Goal: Task Accomplishment & Management: Complete application form

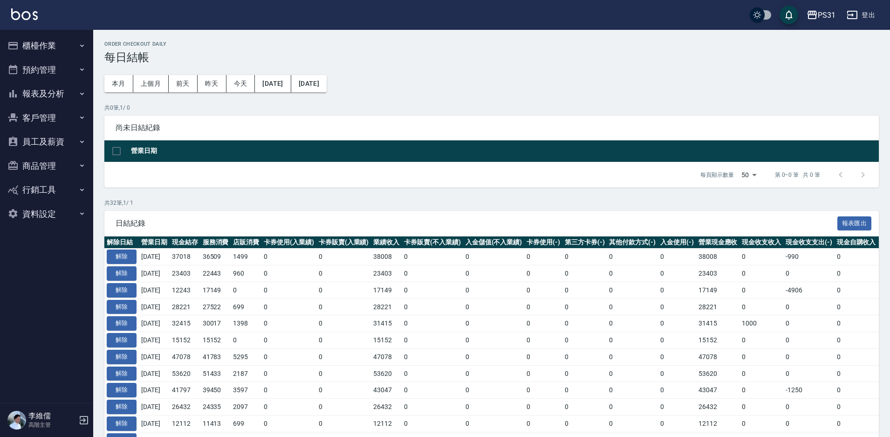
click at [47, 47] on button "櫃檯作業" at bounding box center [47, 46] width 86 height 24
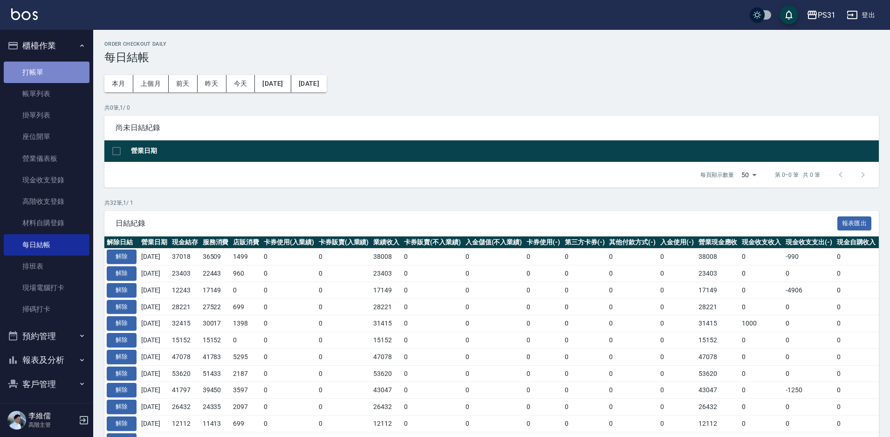
click at [57, 69] on link "打帳單" at bounding box center [47, 72] width 86 height 21
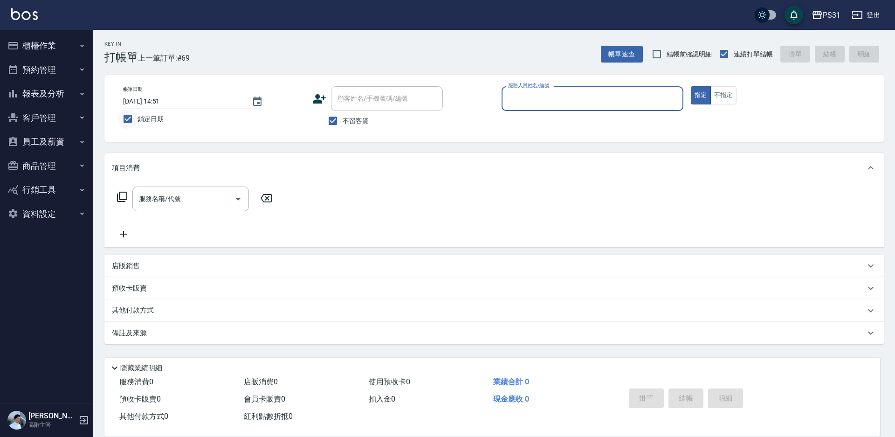
click at [129, 116] on input "鎖定日期" at bounding box center [128, 119] width 20 height 20
checkbox input "false"
type input "[DATE] 12:42"
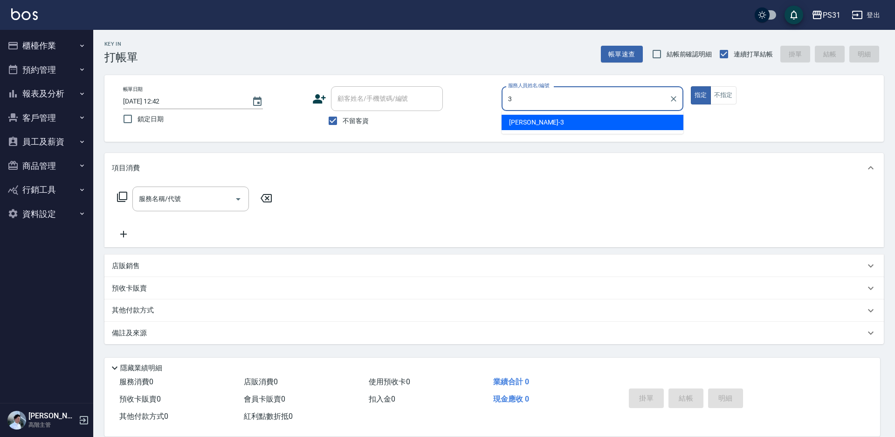
type input "3"
type button "true"
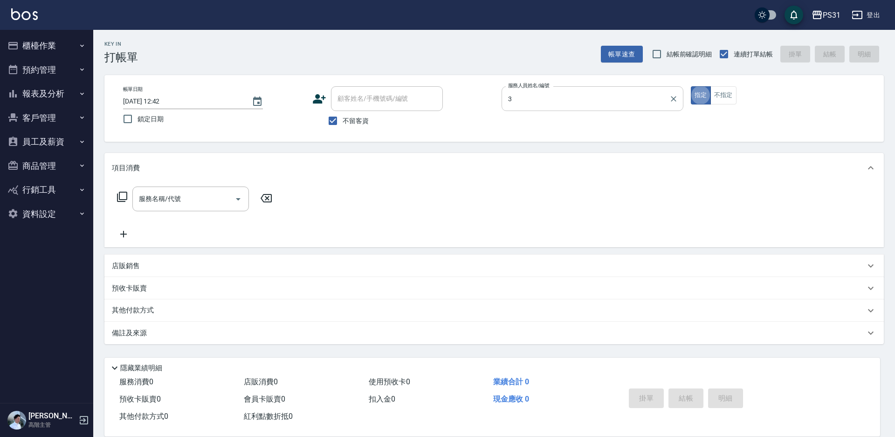
type input "[PERSON_NAME]-3"
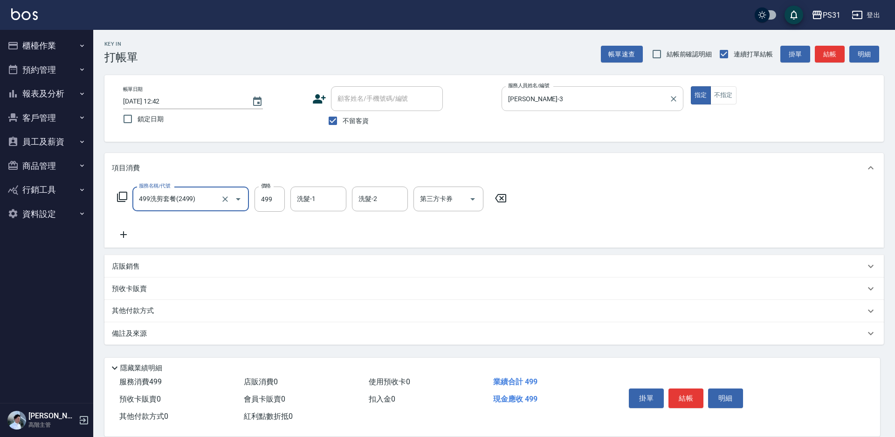
type input "499洗剪套餐(2499)"
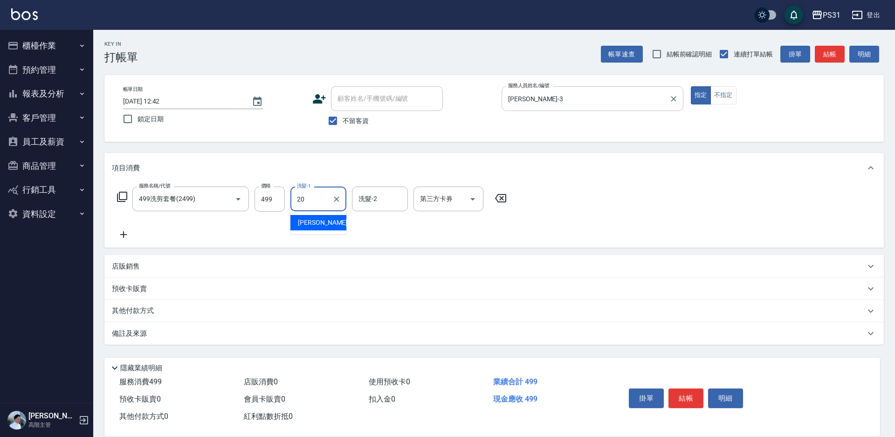
type input "[PERSON_NAME]-20"
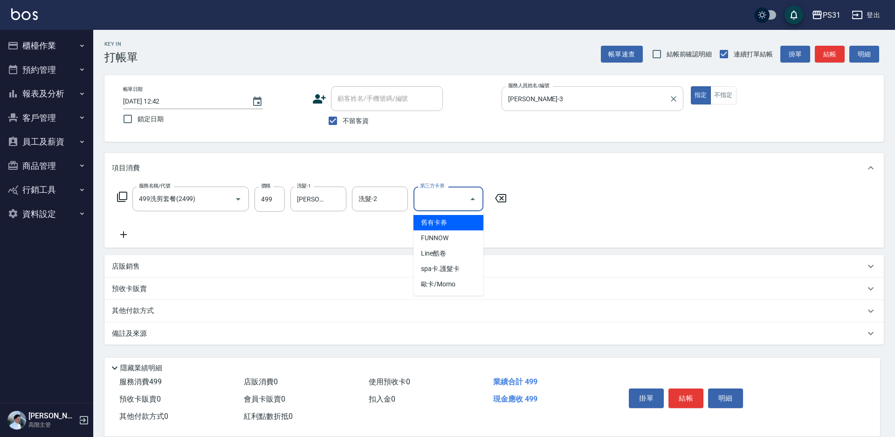
type input "舊有卡券"
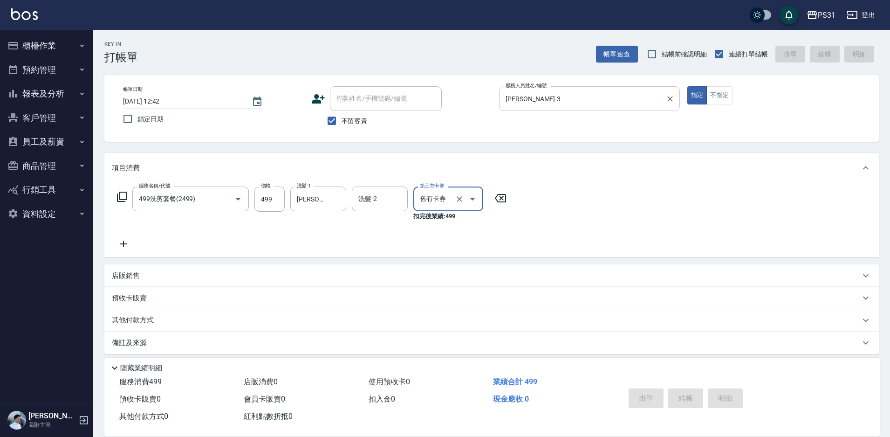
type input "[DATE] 12:43"
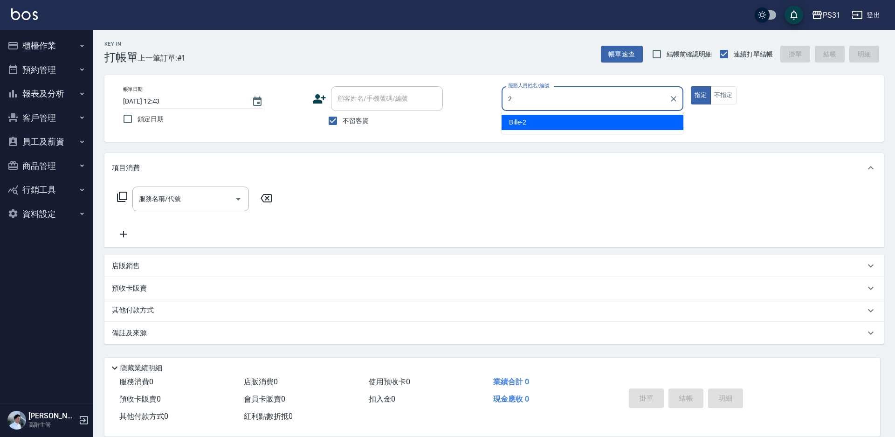
type input "Bille-2"
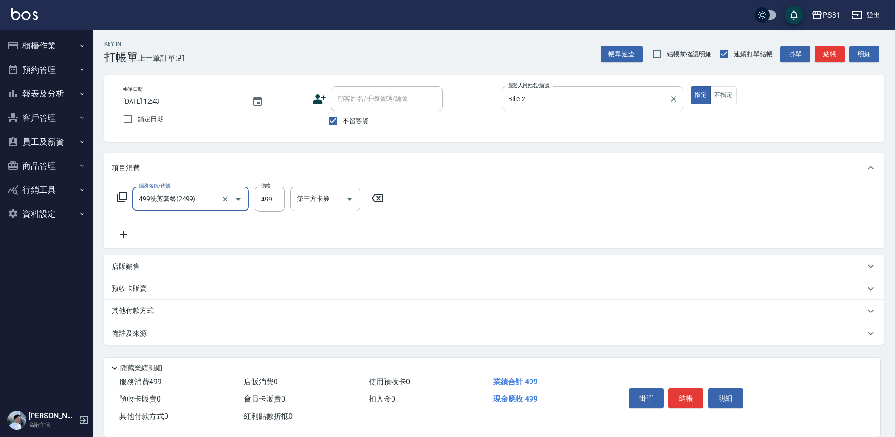
type input "499洗剪套餐(2499)"
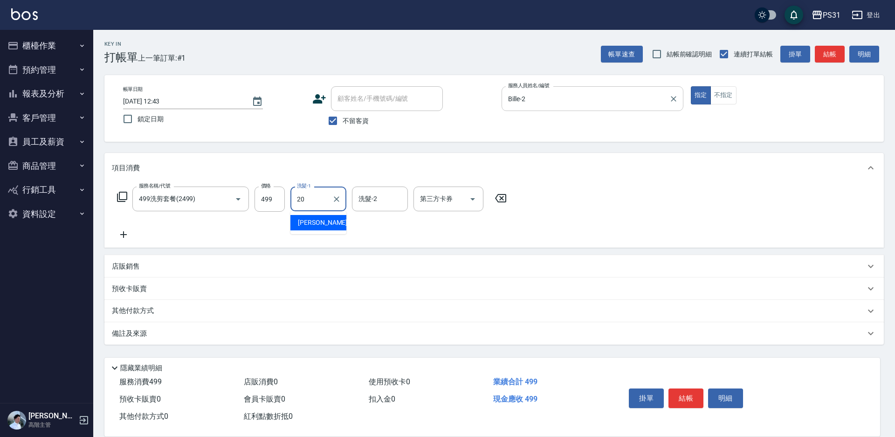
type input "[PERSON_NAME]-20"
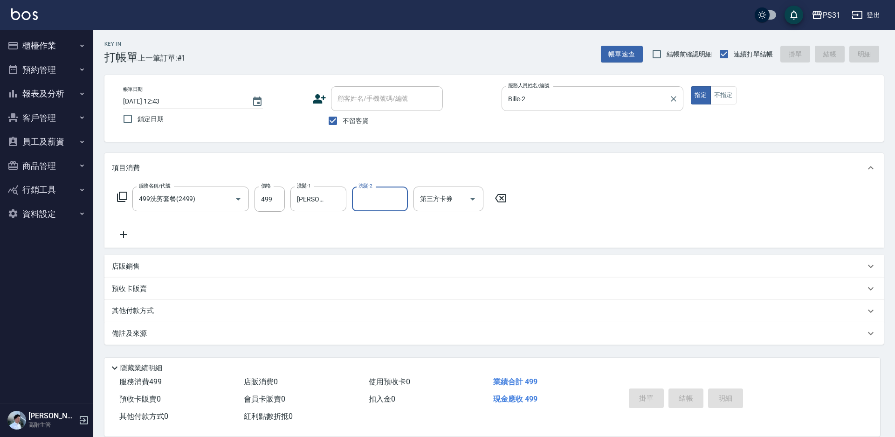
type input "[DATE] 12:44"
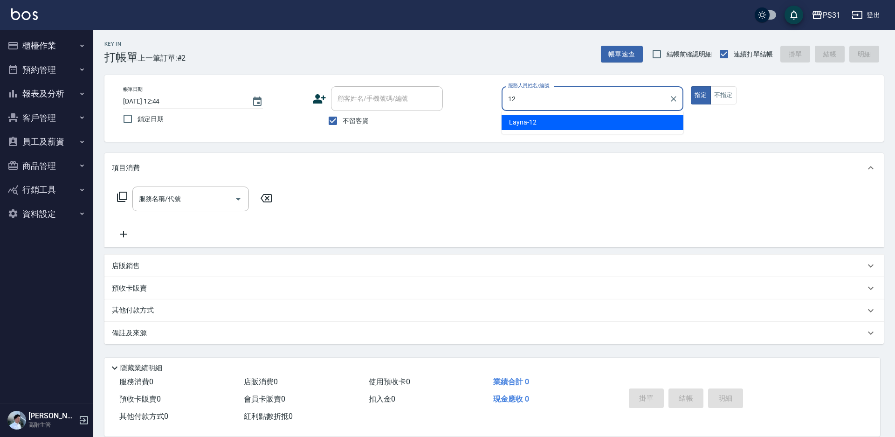
type input "Layna-12"
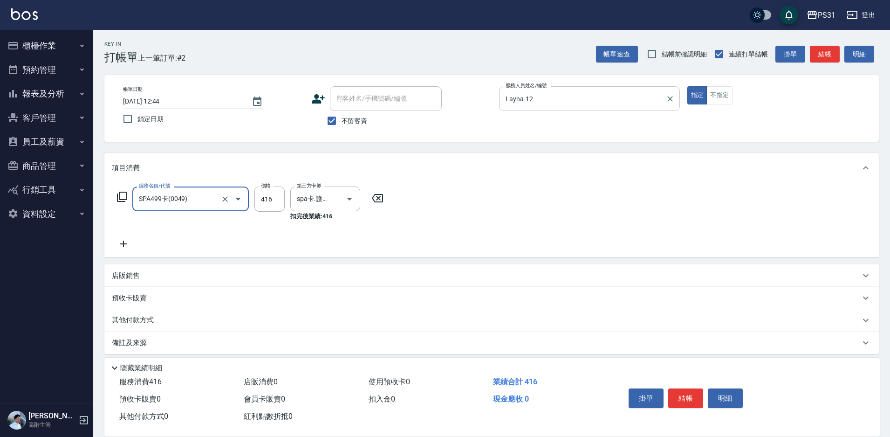
type input "SPA499卡(0049)"
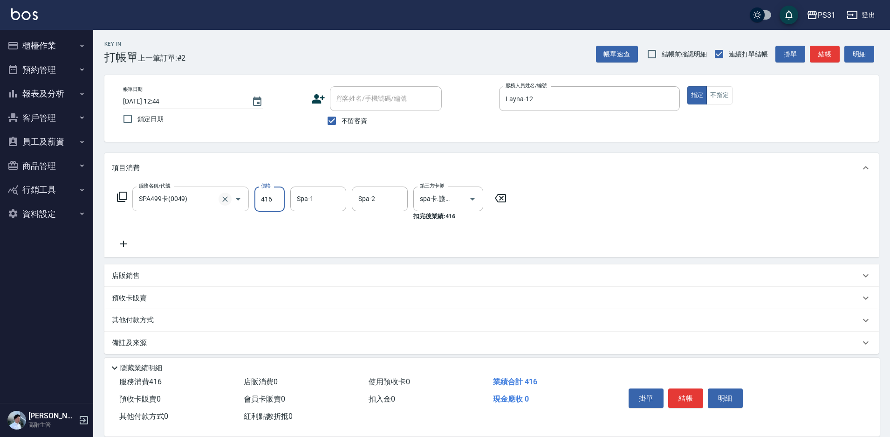
click at [225, 199] on icon "Clear" at bounding box center [225, 199] width 6 height 6
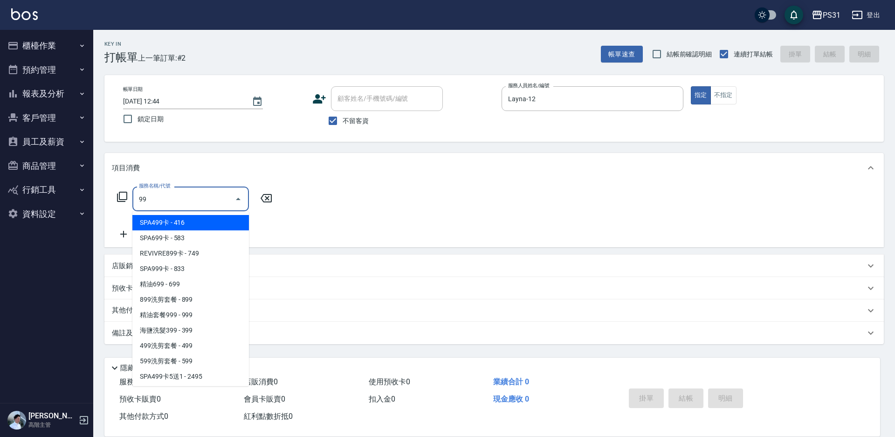
type input "9"
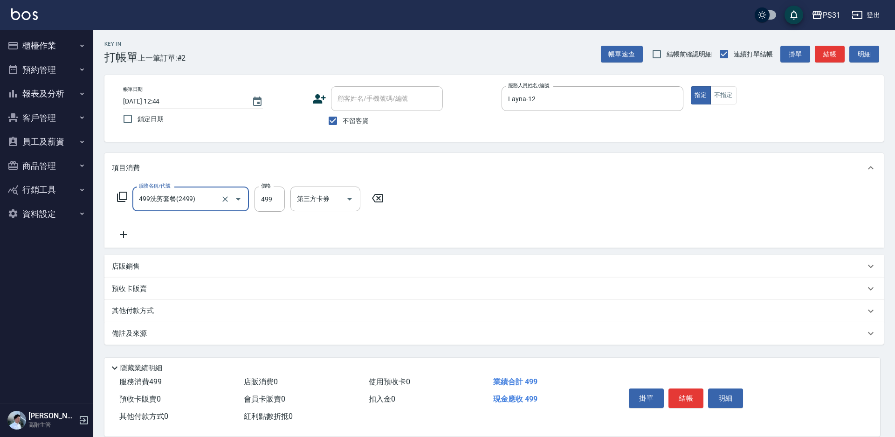
type input "499洗剪套餐(2499)"
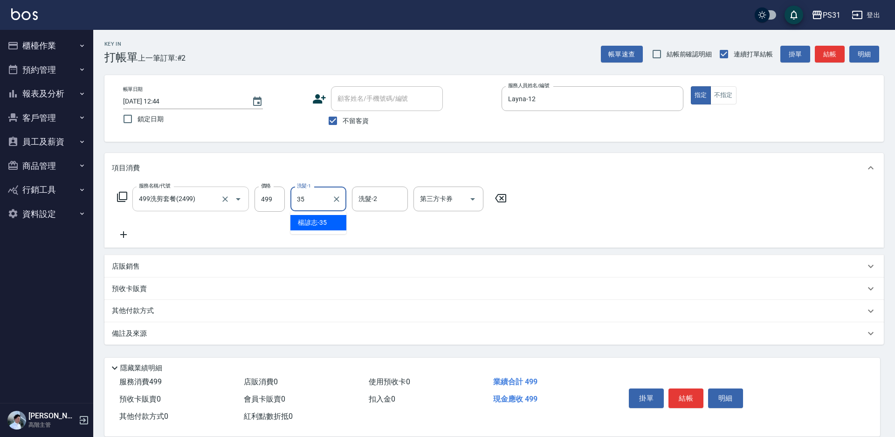
type input "楊諺志-35"
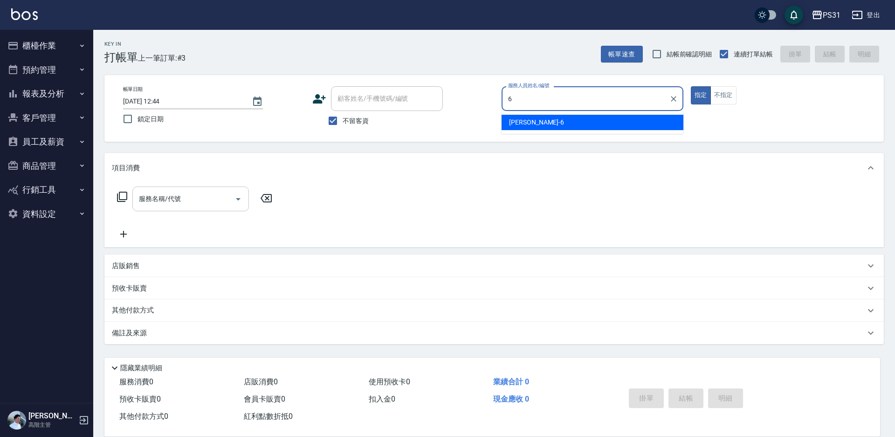
type input "Aki-6"
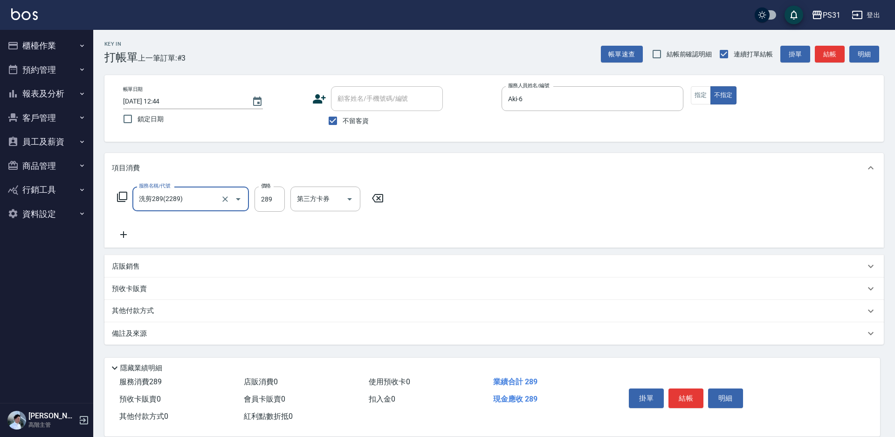
type input "洗剪289(2289)"
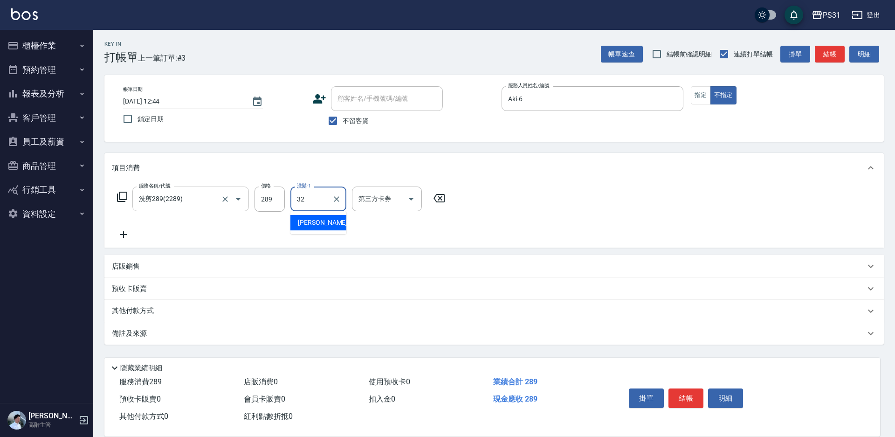
type input "[PERSON_NAME]-32"
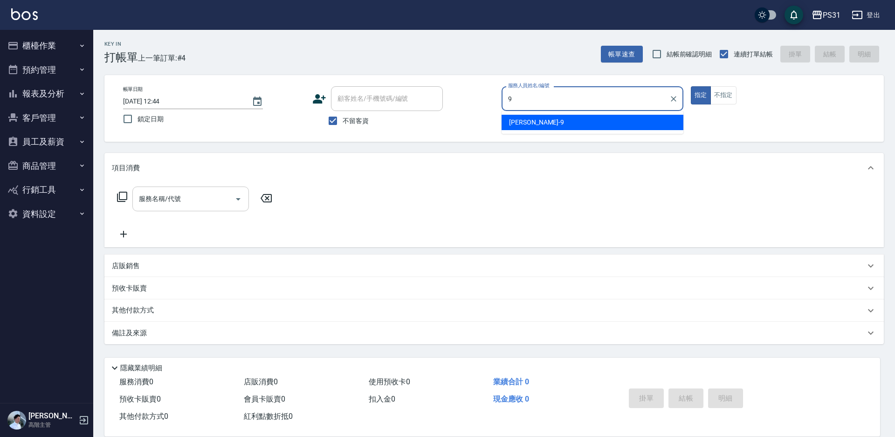
type input "JOJO-9"
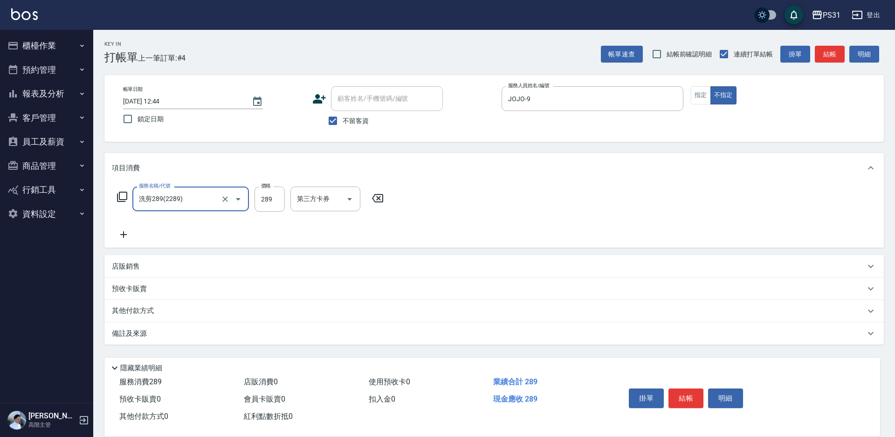
type input "洗剪289(2289)"
type input "[PERSON_NAME]-31"
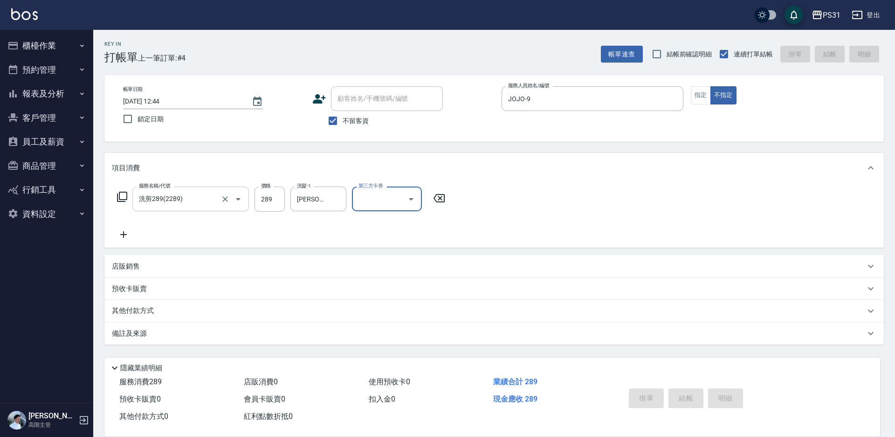
type input "[DATE] 12:47"
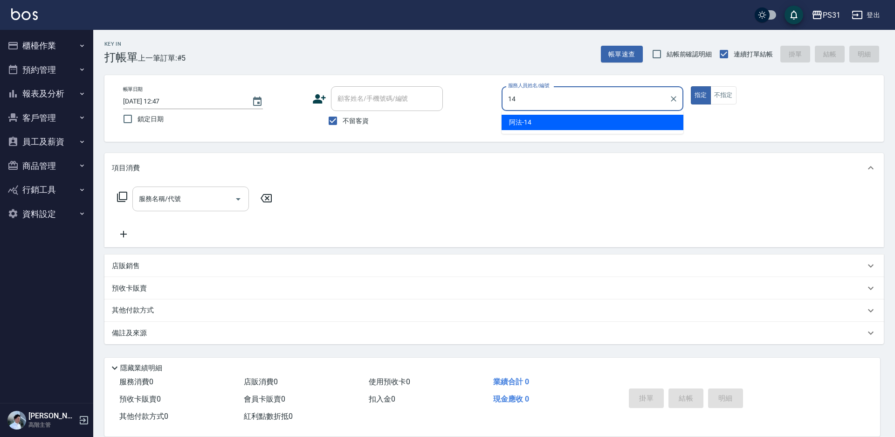
type input "[DEMOGRAPHIC_DATA]-14"
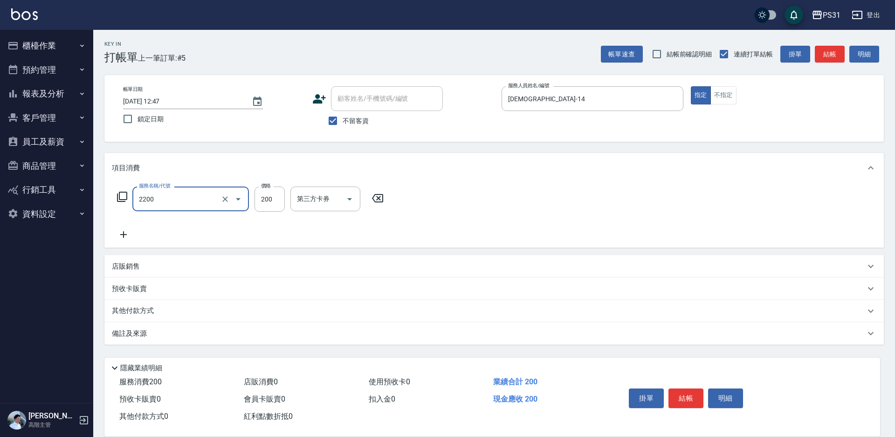
type input "剪髮200(2200)"
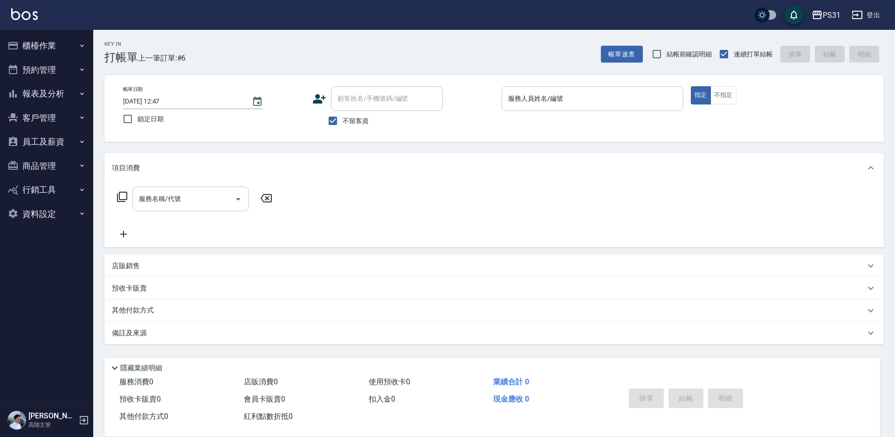
drag, startPoint x: 655, startPoint y: 106, endPoint x: 652, endPoint y: 102, distance: 5.0
click at [654, 105] on input "服務人員姓名/編號" at bounding box center [592, 98] width 173 height 16
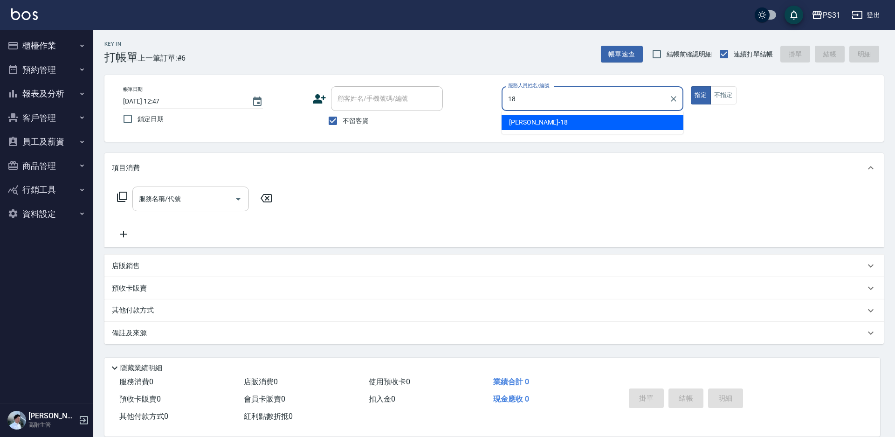
type input "[PERSON_NAME]-18"
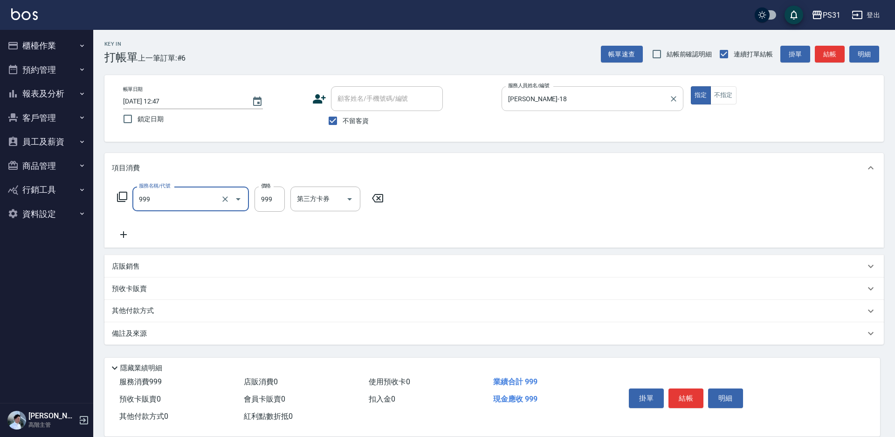
type input "精油套餐999(999)"
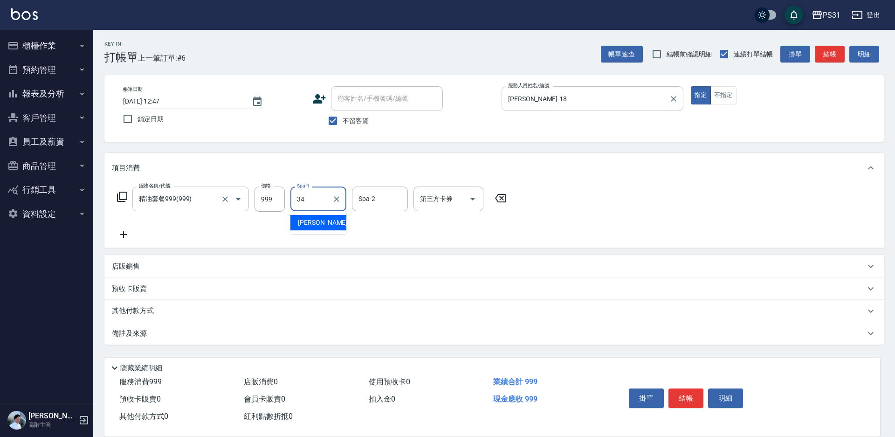
type input "[PERSON_NAME]-34"
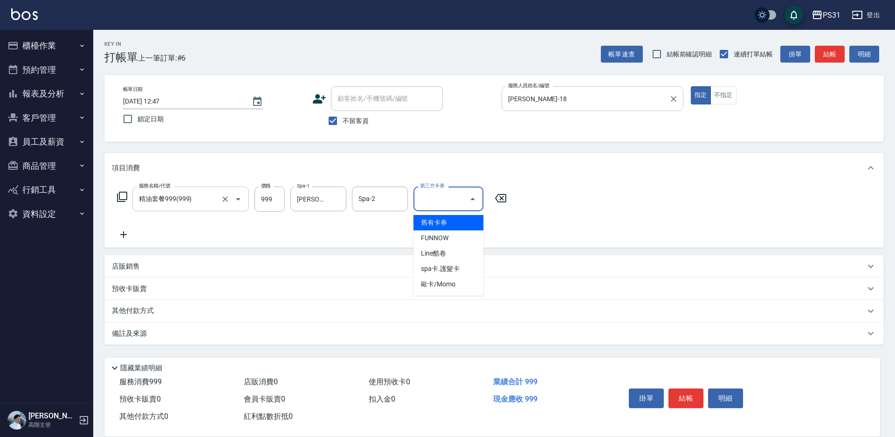
type input "舊有卡券"
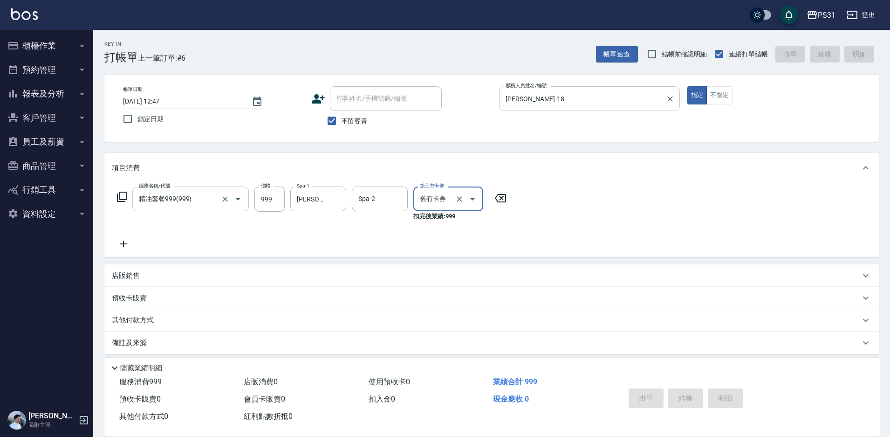
type input "[DATE] 13:02"
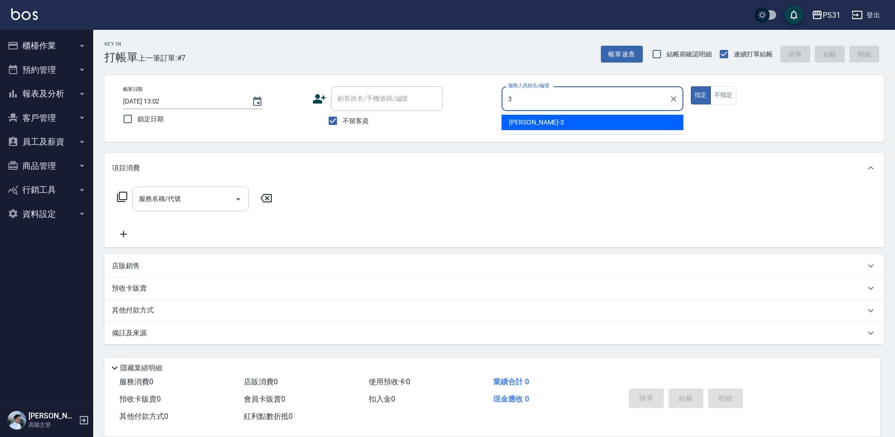
type input "[PERSON_NAME]-3"
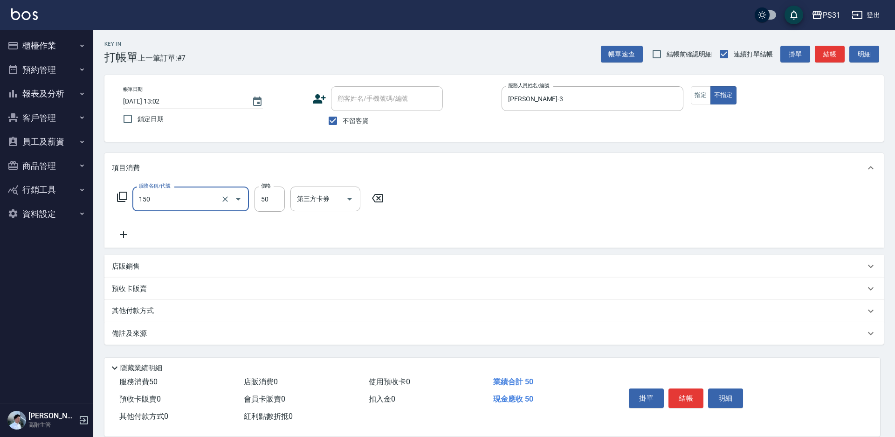
type input "精油(150)"
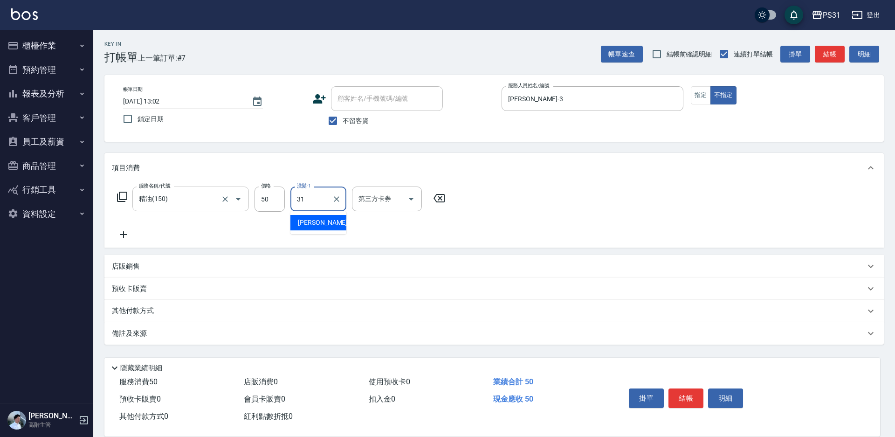
type input "[PERSON_NAME]-31"
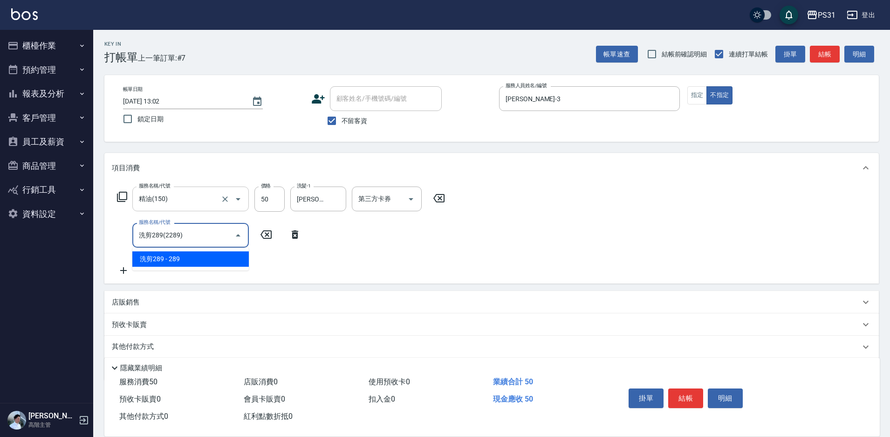
type input "洗剪289(2289)"
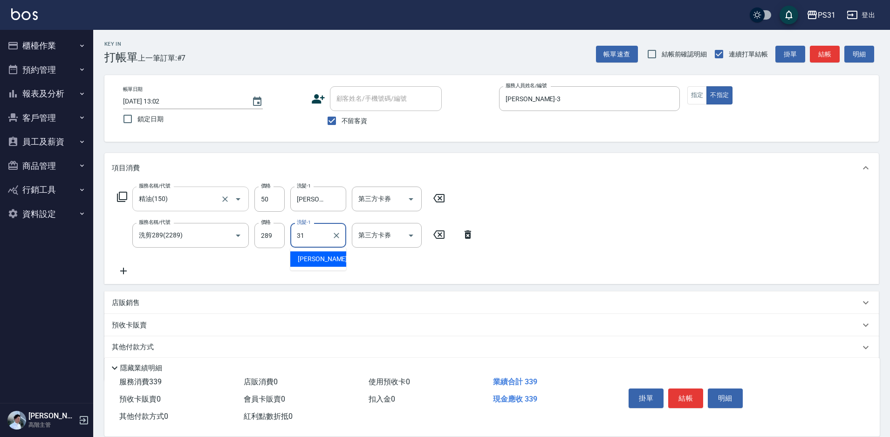
type input "[PERSON_NAME]-31"
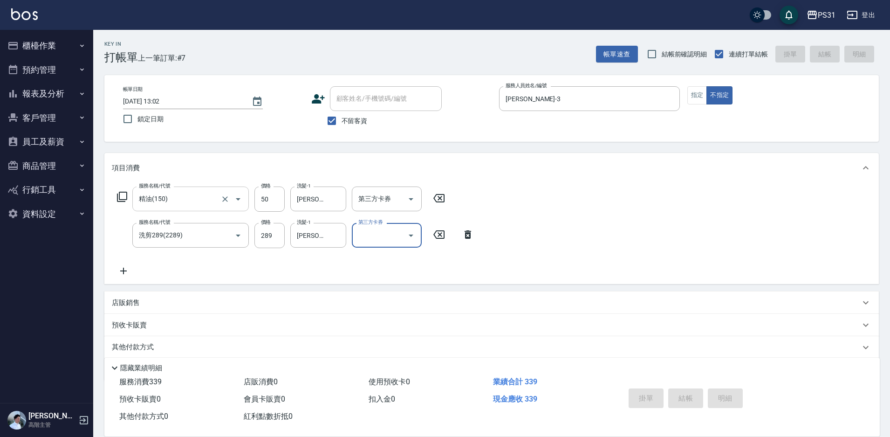
type input "[DATE] 13:11"
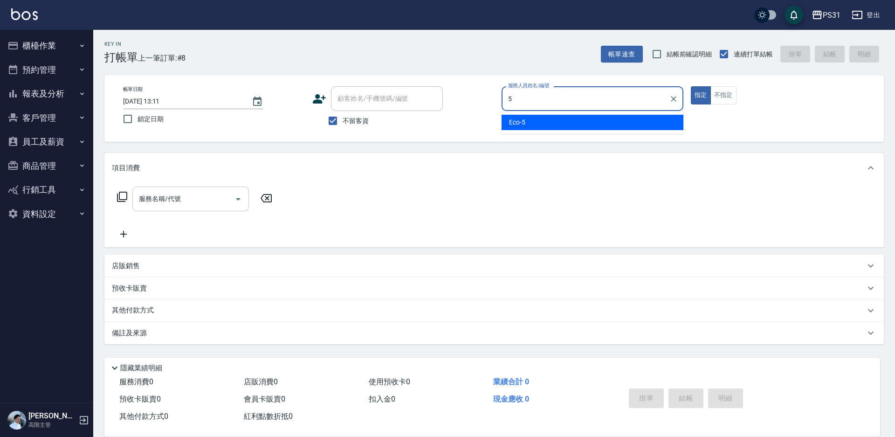
type input "Eco-5"
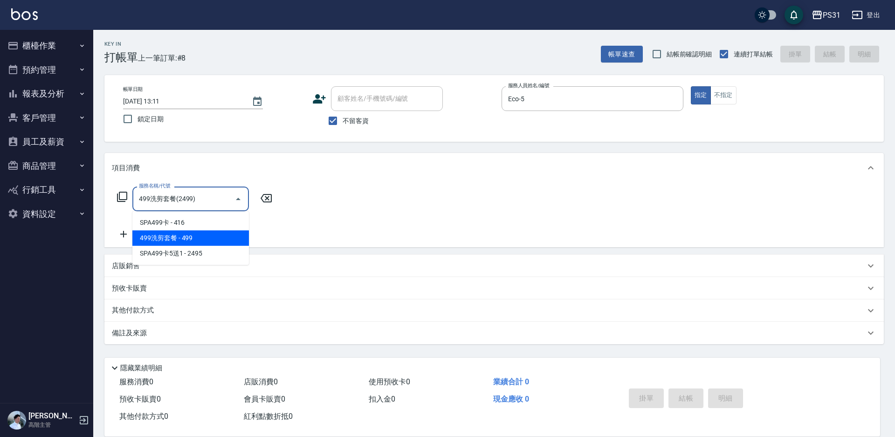
type input "499洗剪套餐(2499)"
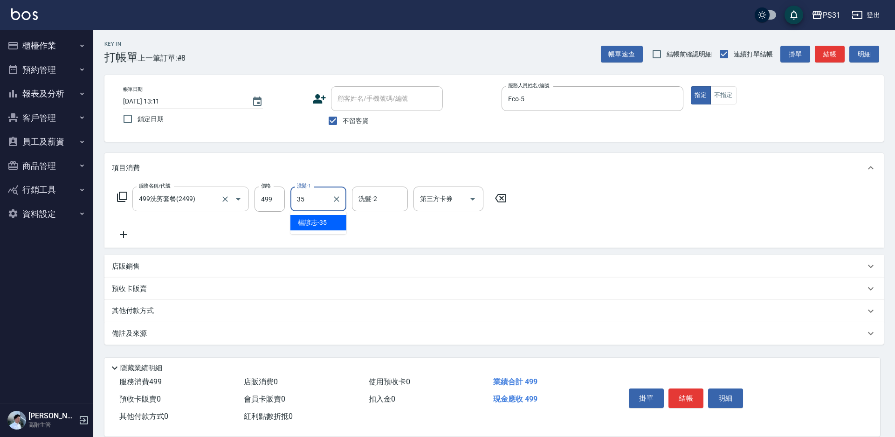
type input "35"
type input "."
type input "楊諺志-35"
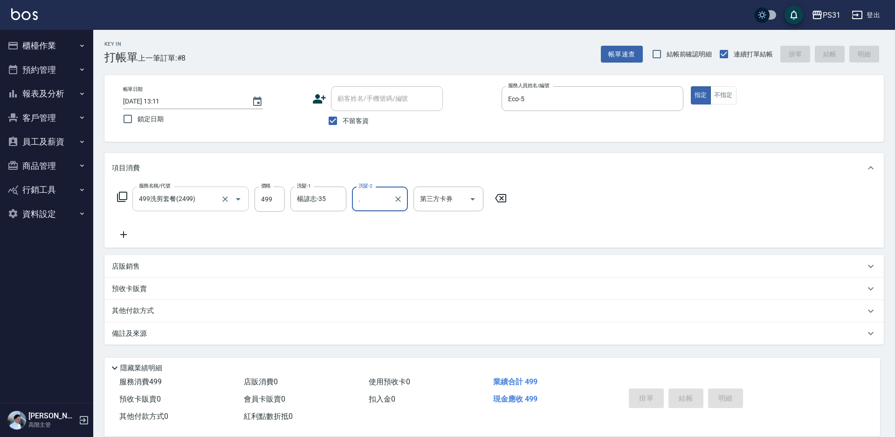
type input "[DATE] 13:18"
